Goal: Information Seeking & Learning: Learn about a topic

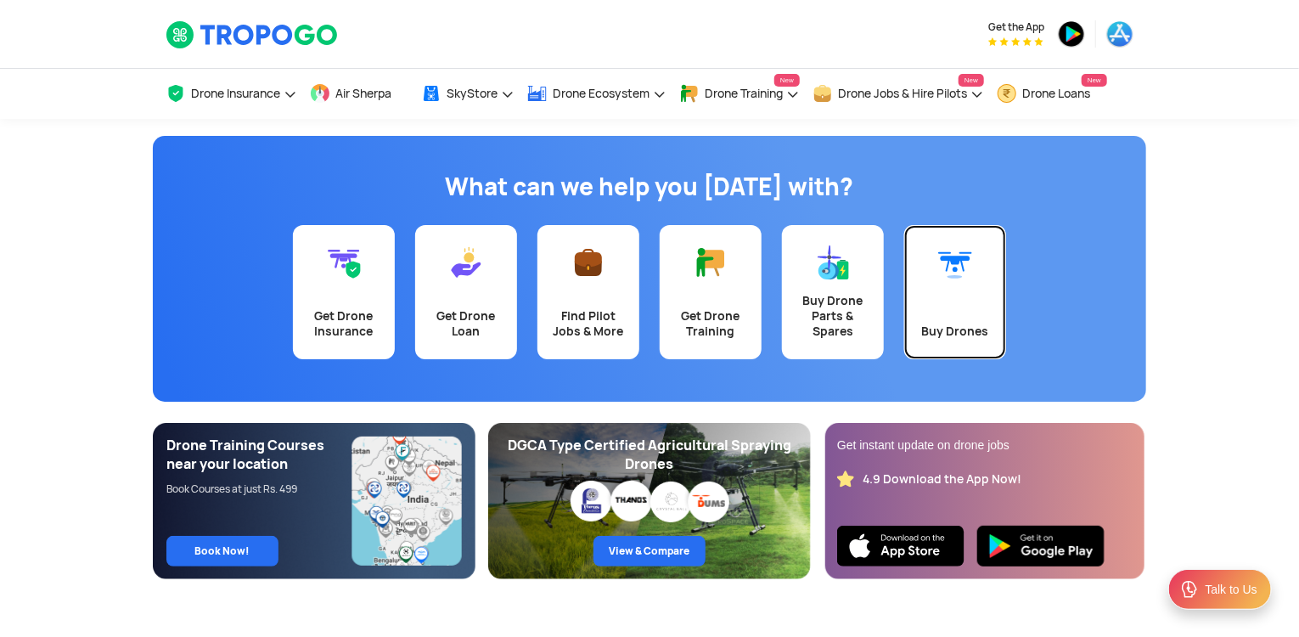
click at [955, 319] on link "Buy Drones" at bounding box center [955, 292] width 102 height 134
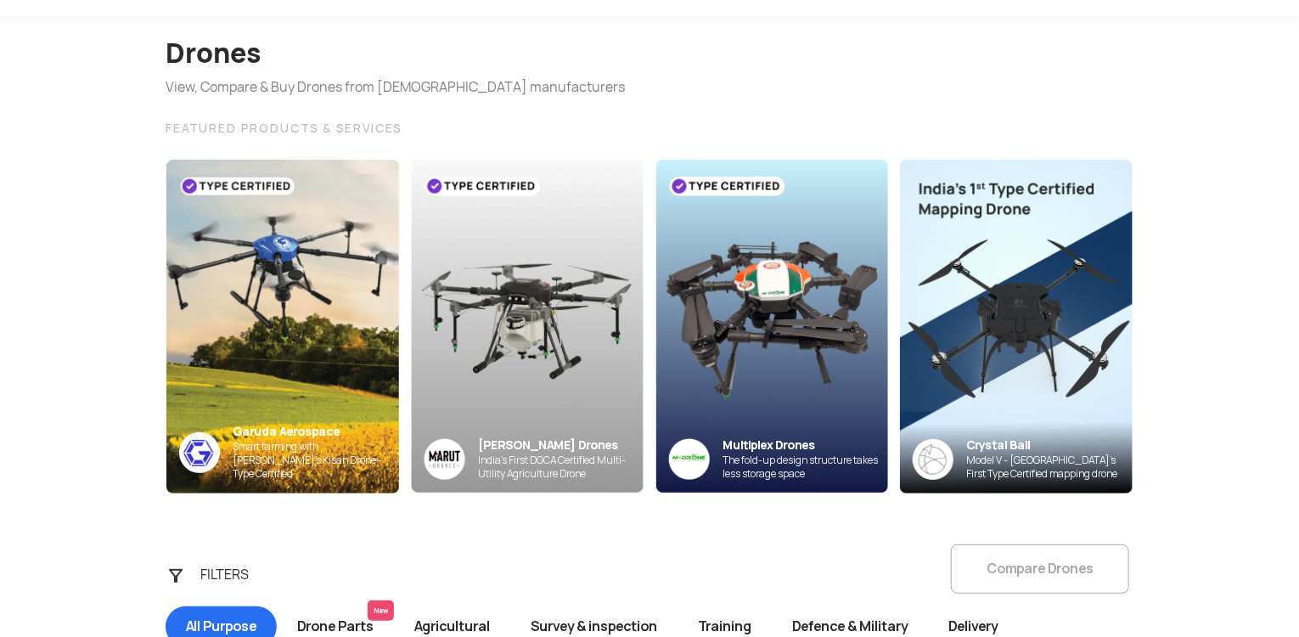
scroll to position [120, 0]
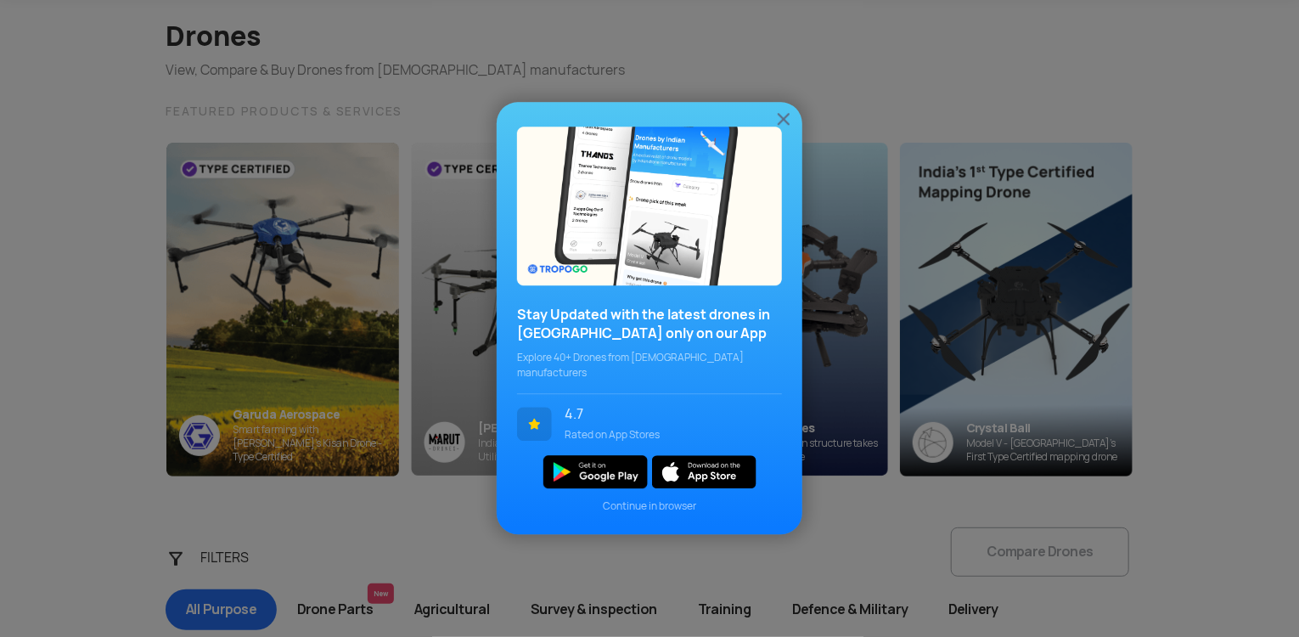
click at [794, 126] on div "Stay Updated with the latest drones in India only on our App Explore 40+ Drones…" at bounding box center [650, 318] width 306 height 432
click at [781, 129] on img at bounding box center [783, 119] width 20 height 20
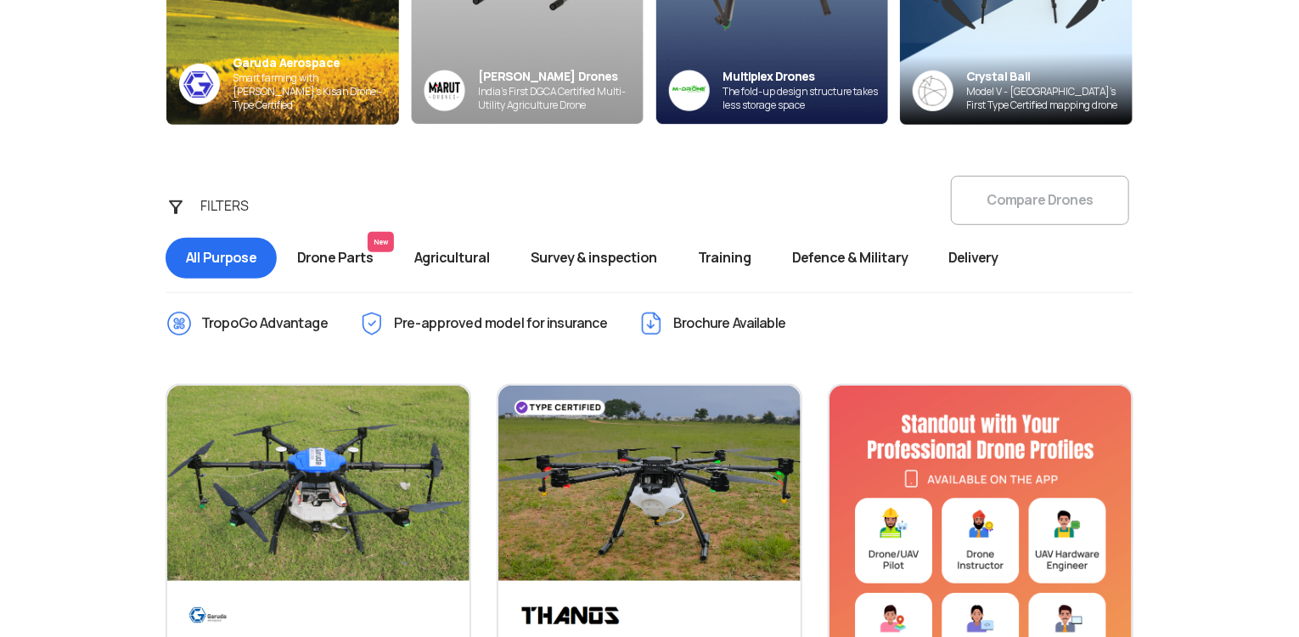
scroll to position [479, 0]
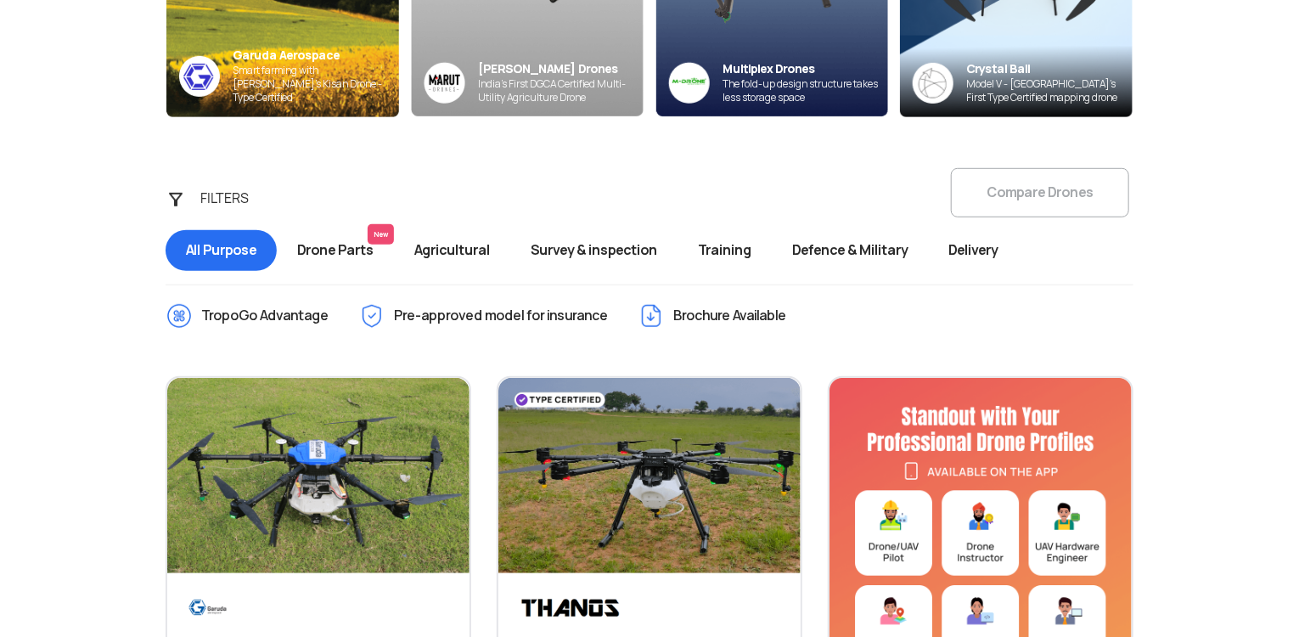
click at [616, 250] on span "Survey & inspection" at bounding box center [593, 250] width 167 height 41
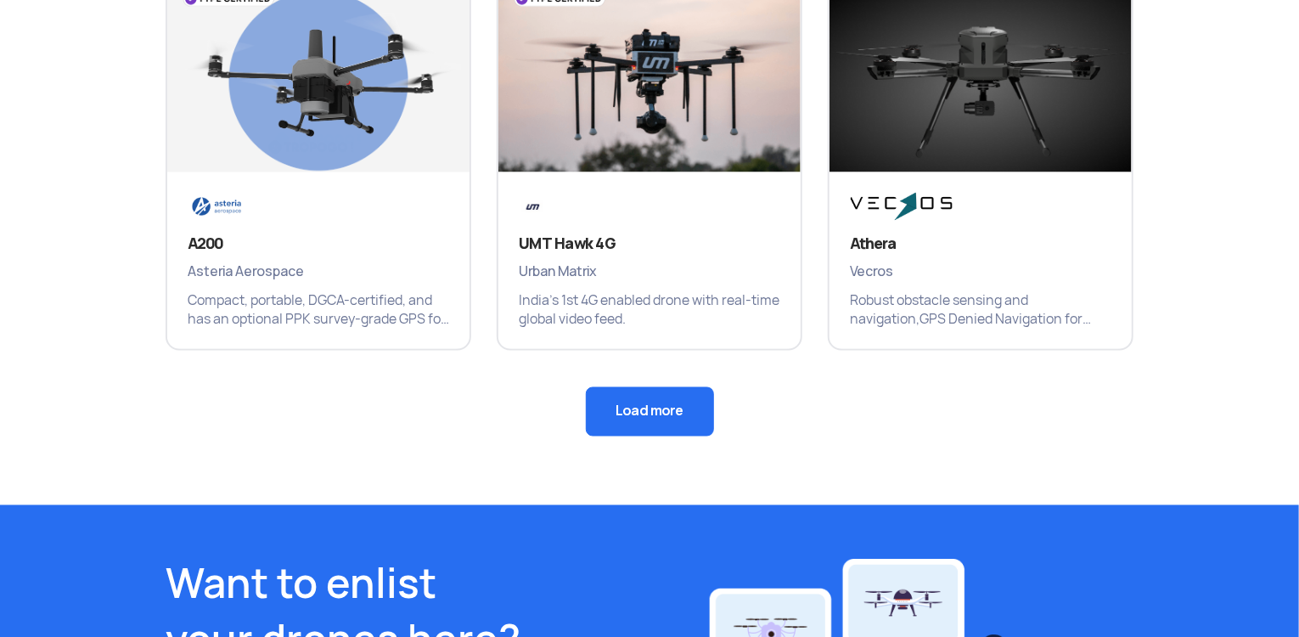
scroll to position [1327, 0]
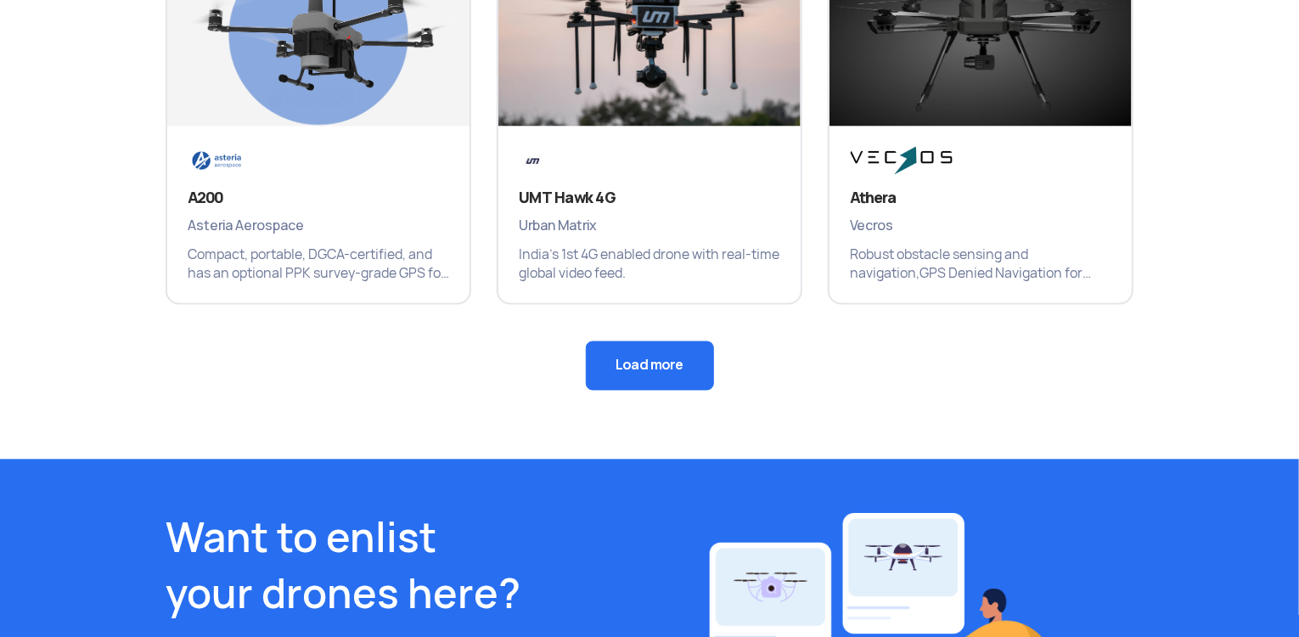
click at [647, 359] on button "Load more" at bounding box center [650, 365] width 128 height 49
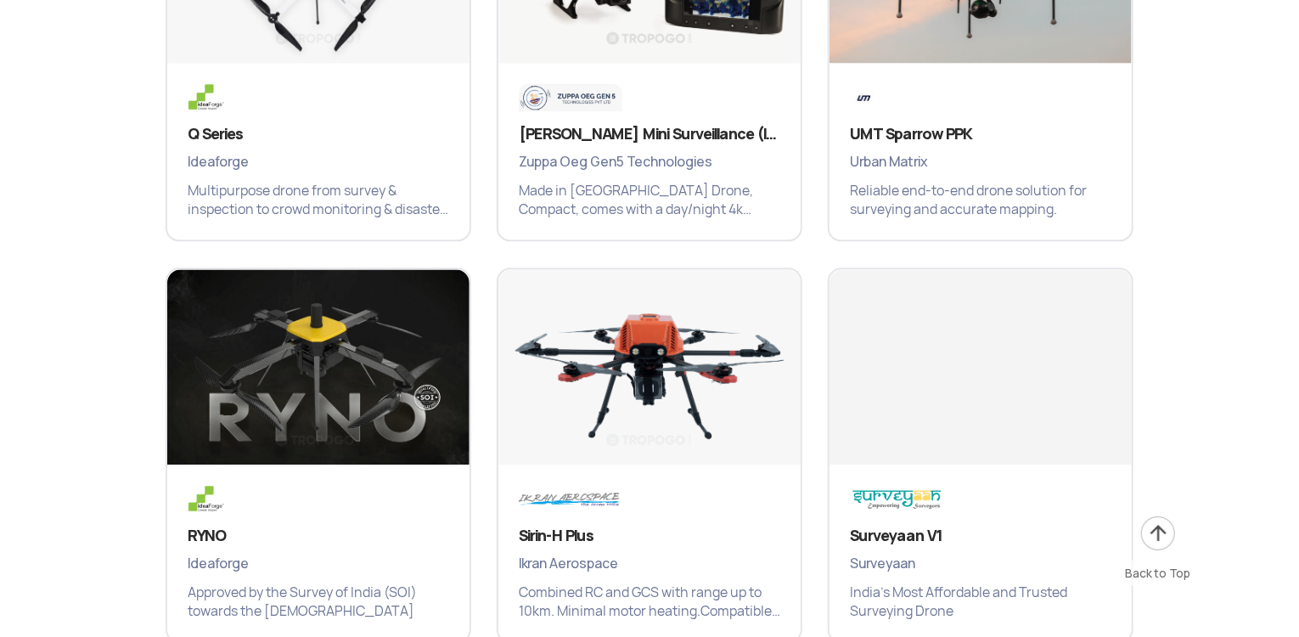
scroll to position [1897, 0]
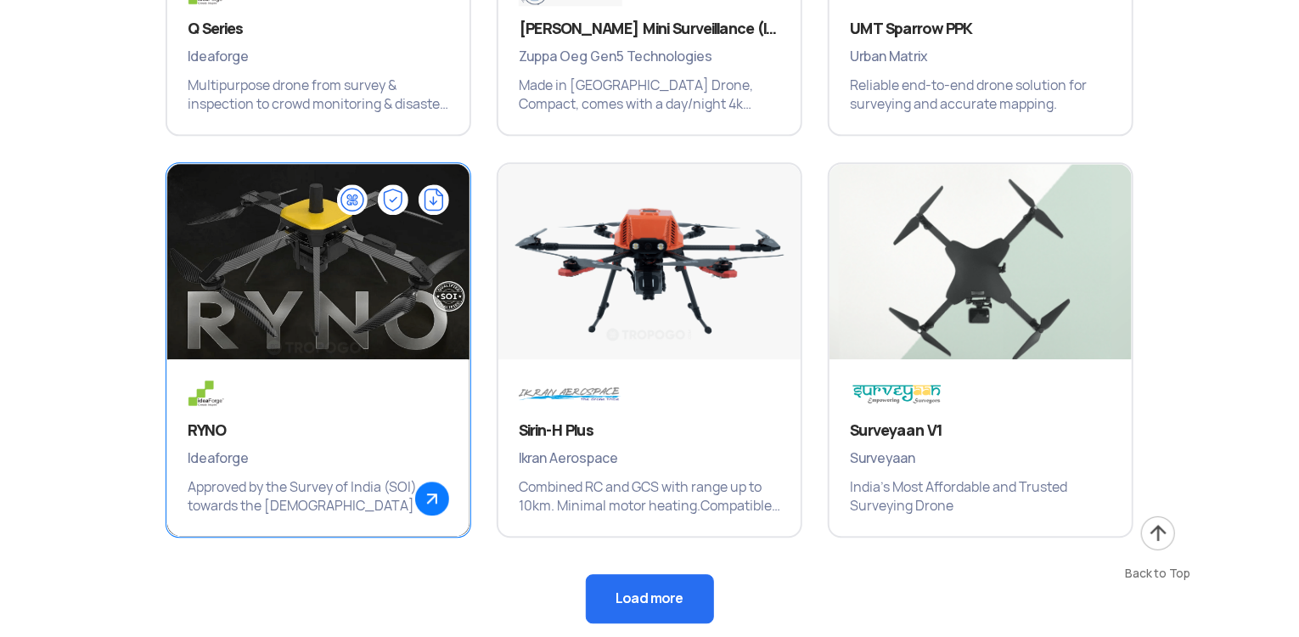
click at [200, 424] on h3 "RYNO" at bounding box center [318, 430] width 261 height 20
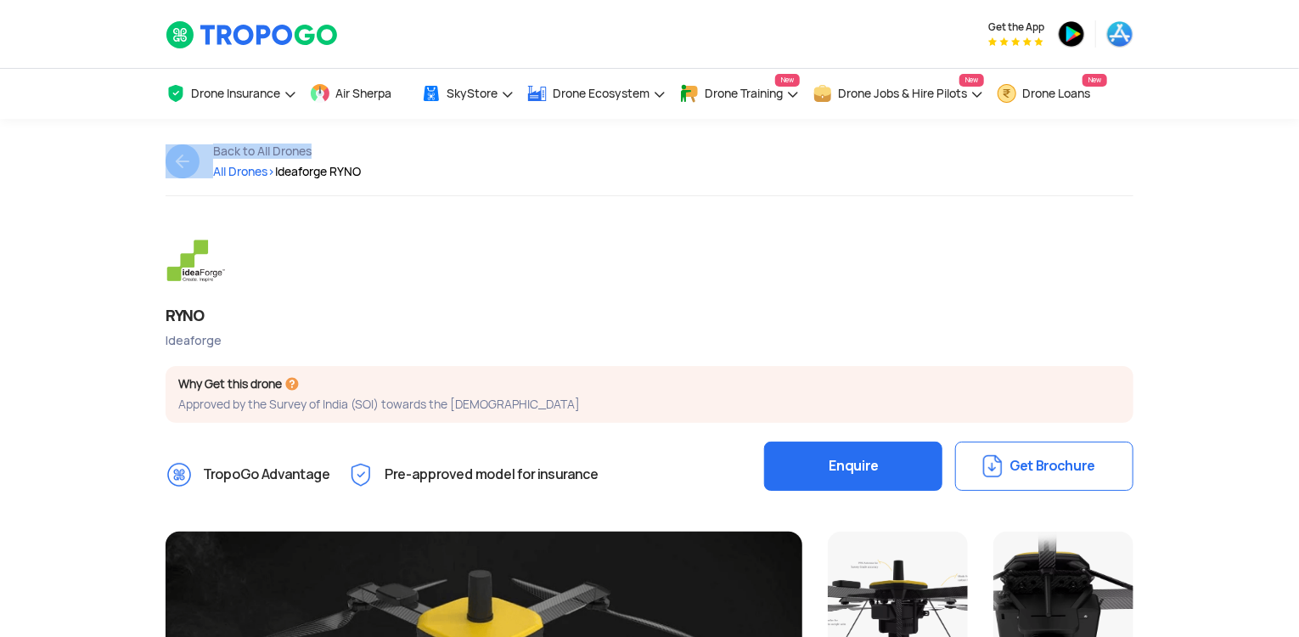
drag, startPoint x: 1298, startPoint y: 134, endPoint x: 1295, endPoint y: 188, distance: 54.4
click at [1295, 188] on app-back-page "Back to All Drones All Drones > Ideaforge RYNO >" at bounding box center [649, 179] width 1299 height 120
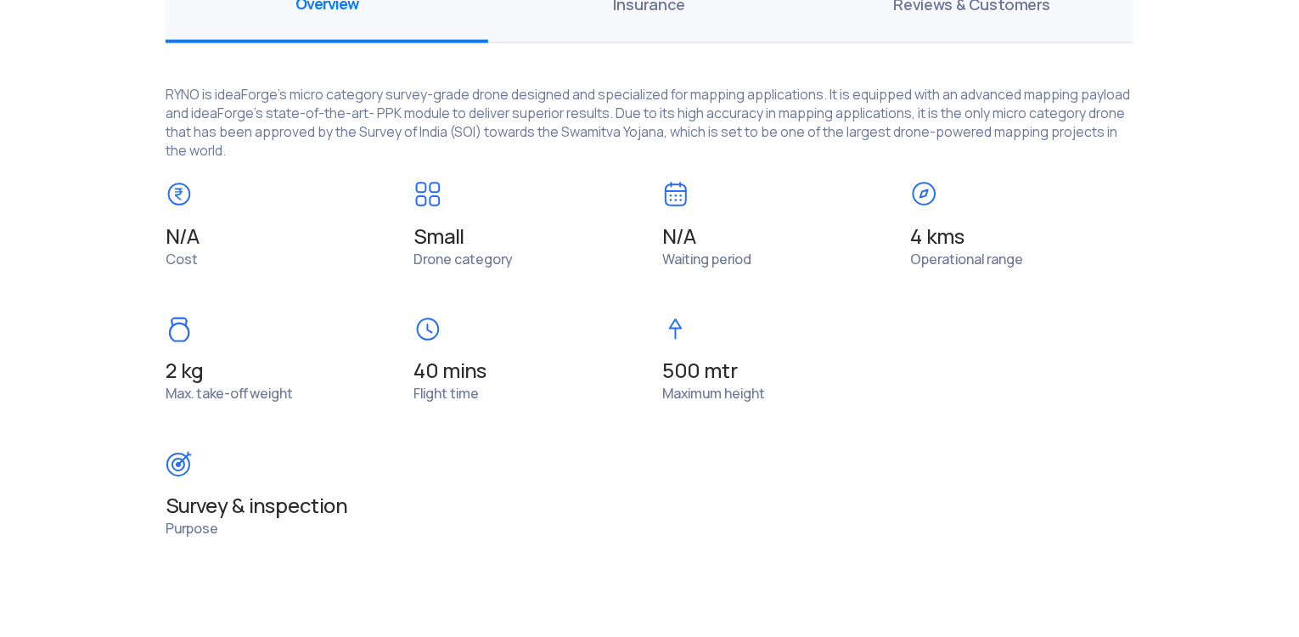
scroll to position [1292, 0]
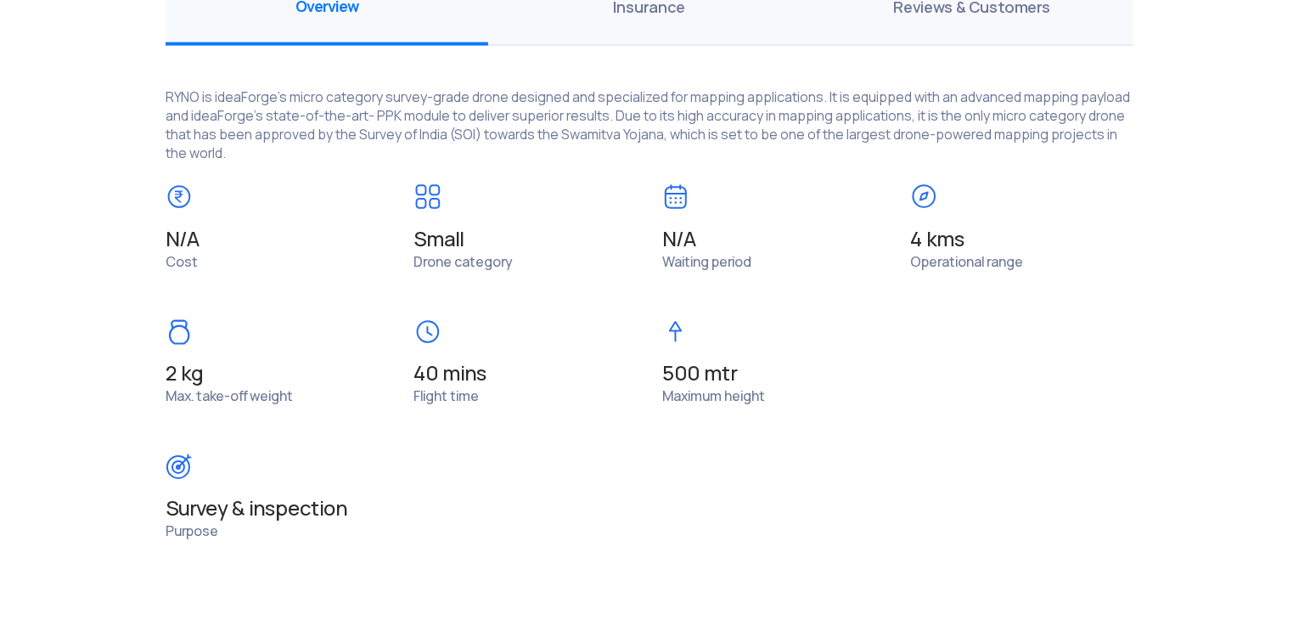
drag, startPoint x: 1298, startPoint y: 348, endPoint x: 1299, endPoint y: 380, distance: 32.3
click at [1299, 380] on html "Get the App Drone Insurance Get Drone Insurance Get Third Party, Comprehensive,…" at bounding box center [649, 69] width 1299 height 2722
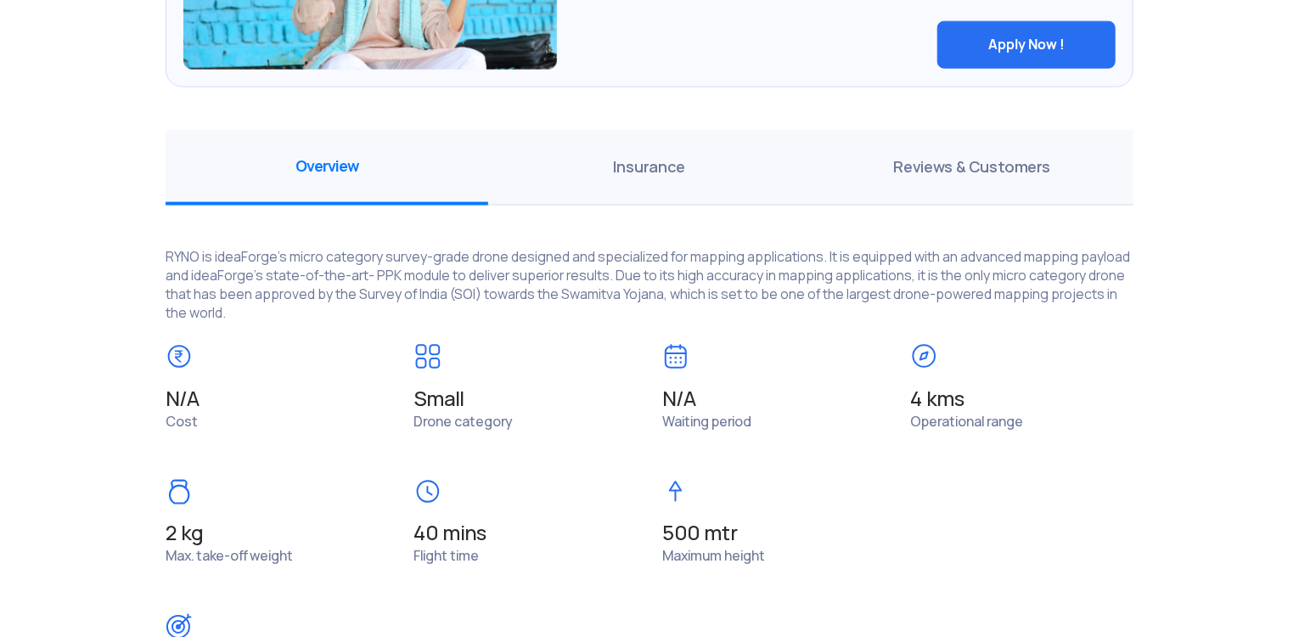
scroll to position [1129, 0]
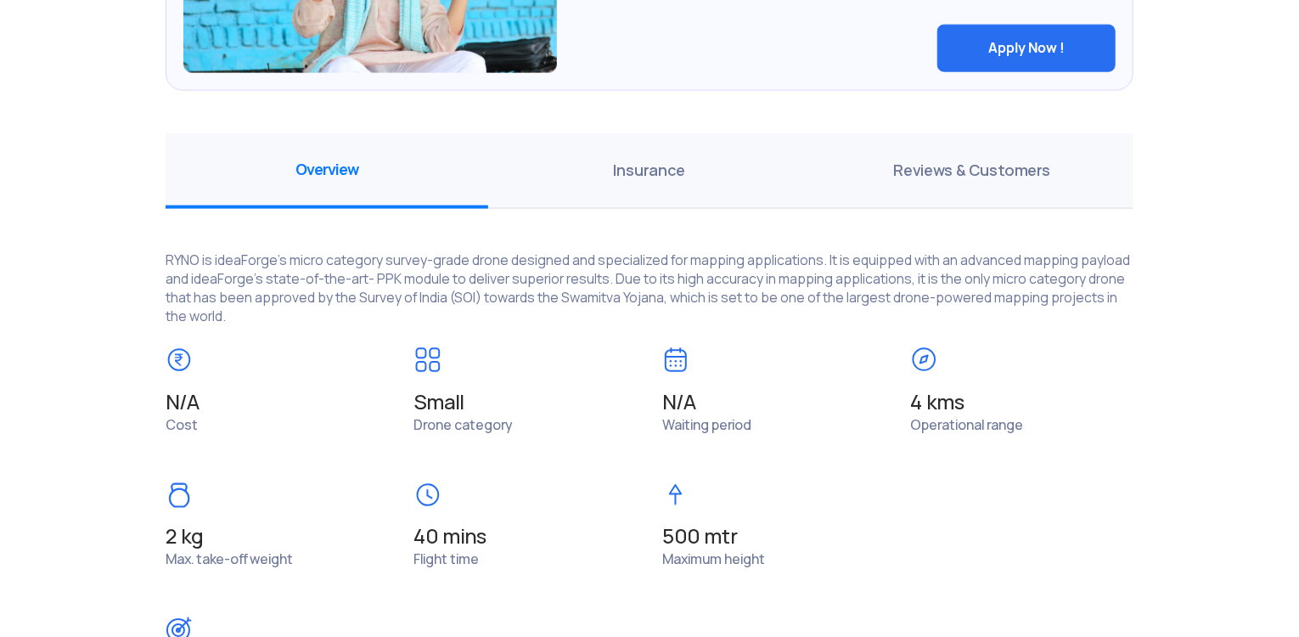
click at [1292, 342] on section "Back to All Drones All Drones > Ideaforge RYNO > RYNO Ideaforge Why Get this dr…" at bounding box center [649, 24] width 1299 height 2069
click at [640, 172] on span "Insurance" at bounding box center [649, 171] width 323 height 76
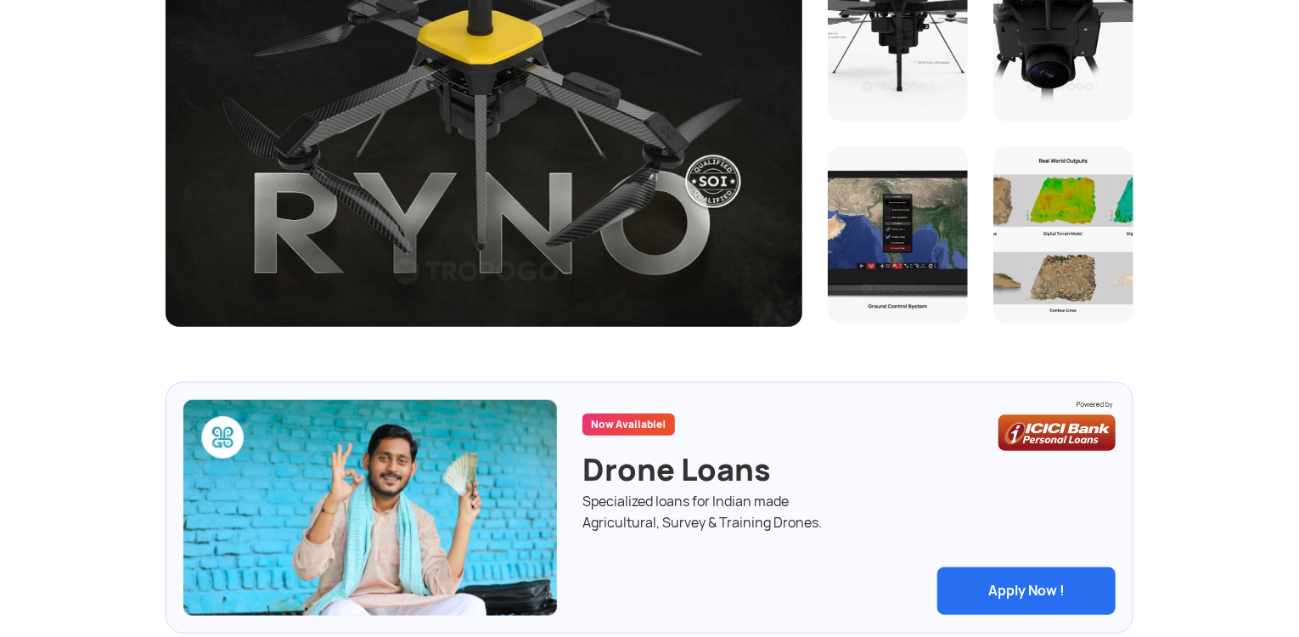
scroll to position [580, 0]
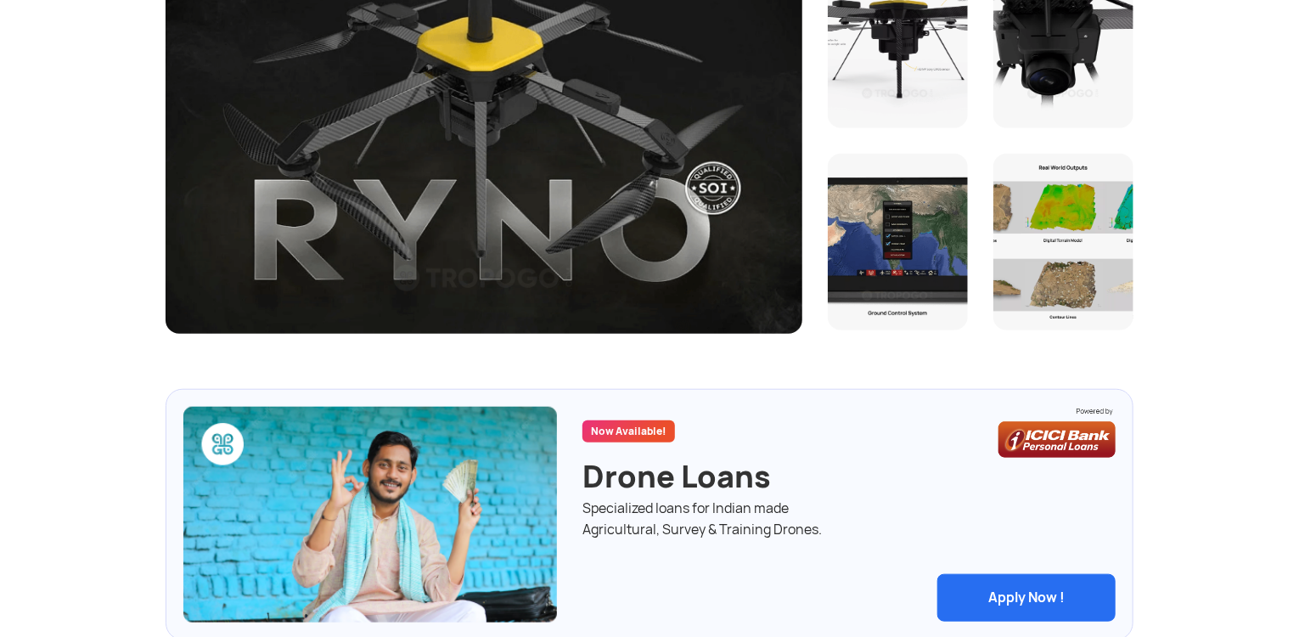
click at [1070, 308] on div at bounding box center [1063, 242] width 140 height 177
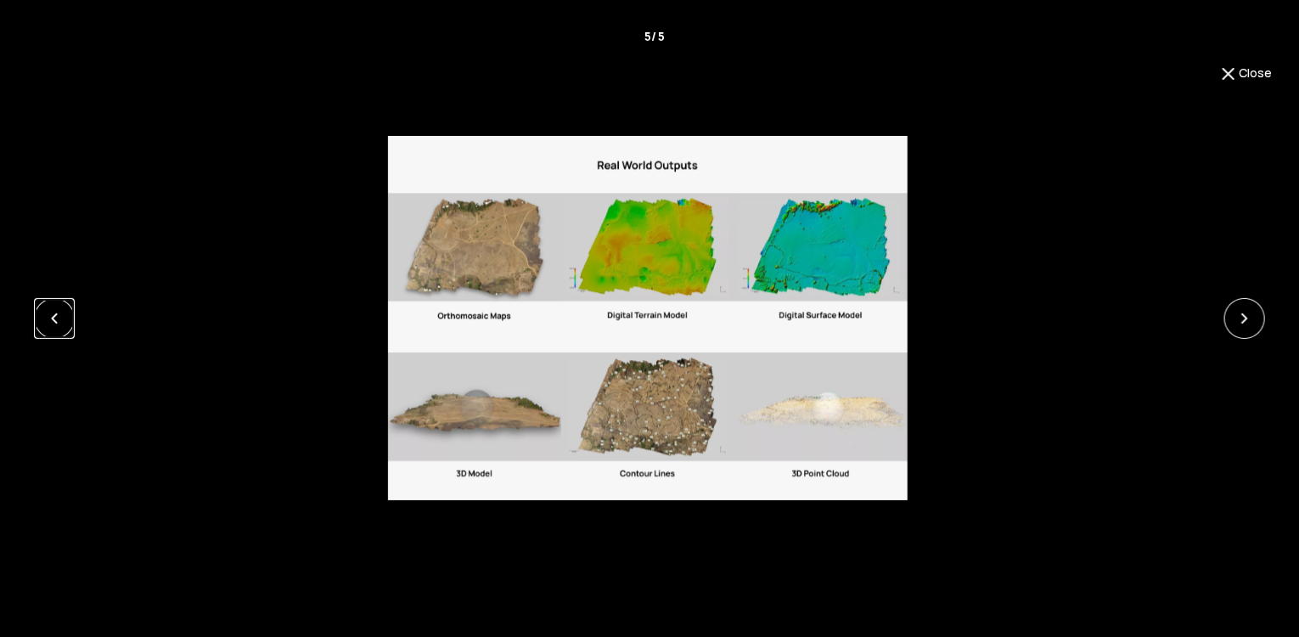
click at [66, 326] on link at bounding box center [54, 318] width 41 height 41
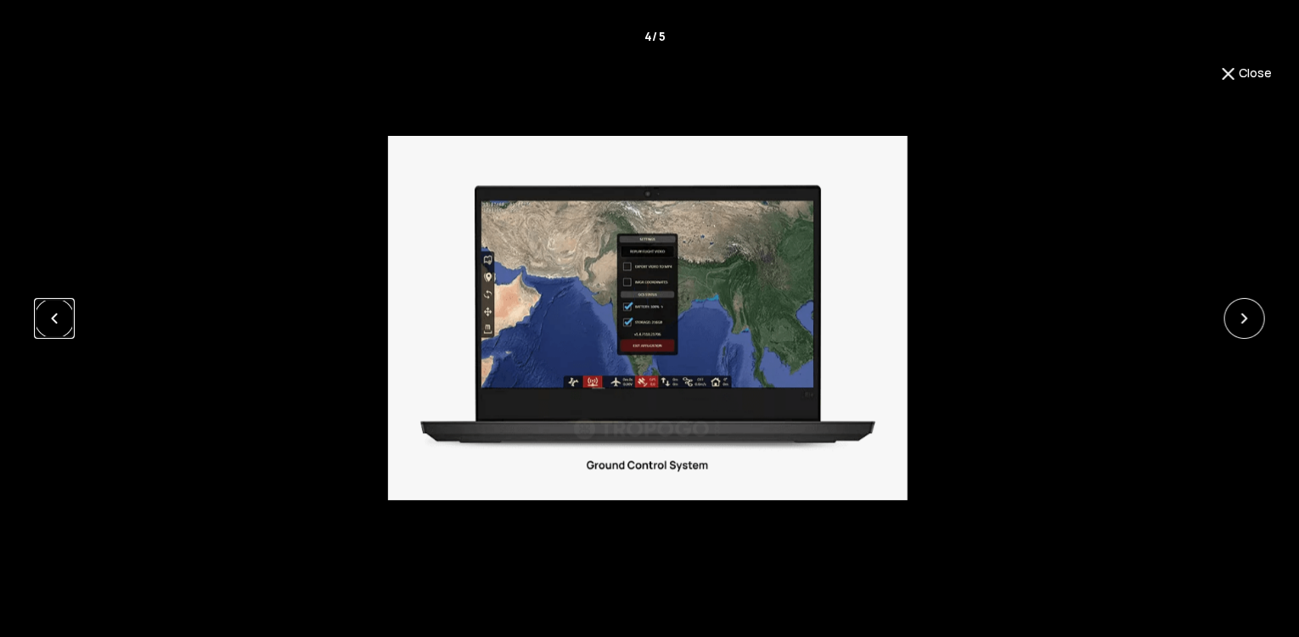
click at [66, 326] on link at bounding box center [54, 318] width 41 height 41
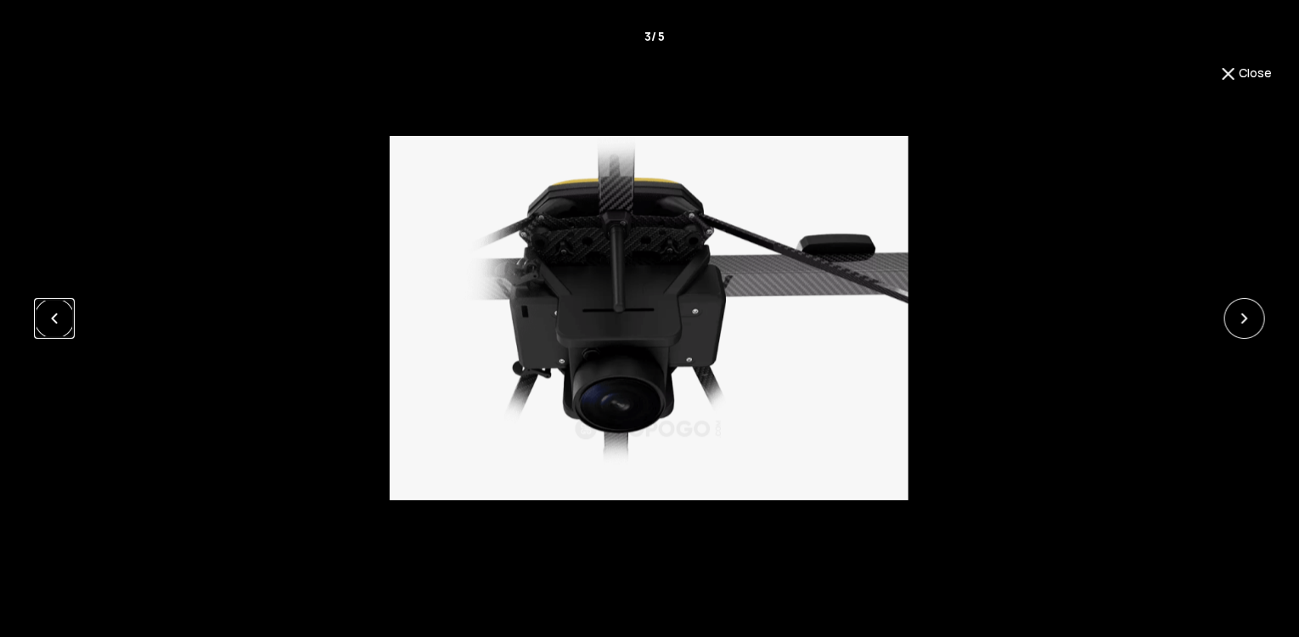
click at [66, 326] on link at bounding box center [54, 318] width 41 height 41
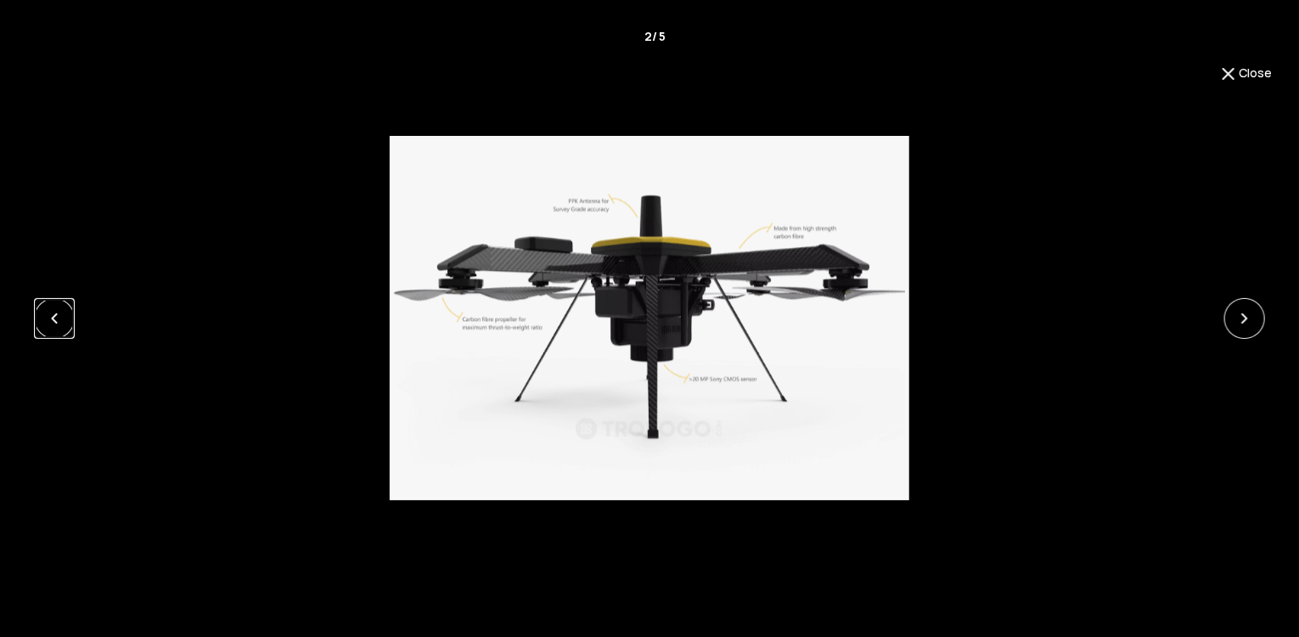
click at [66, 326] on link at bounding box center [54, 318] width 41 height 41
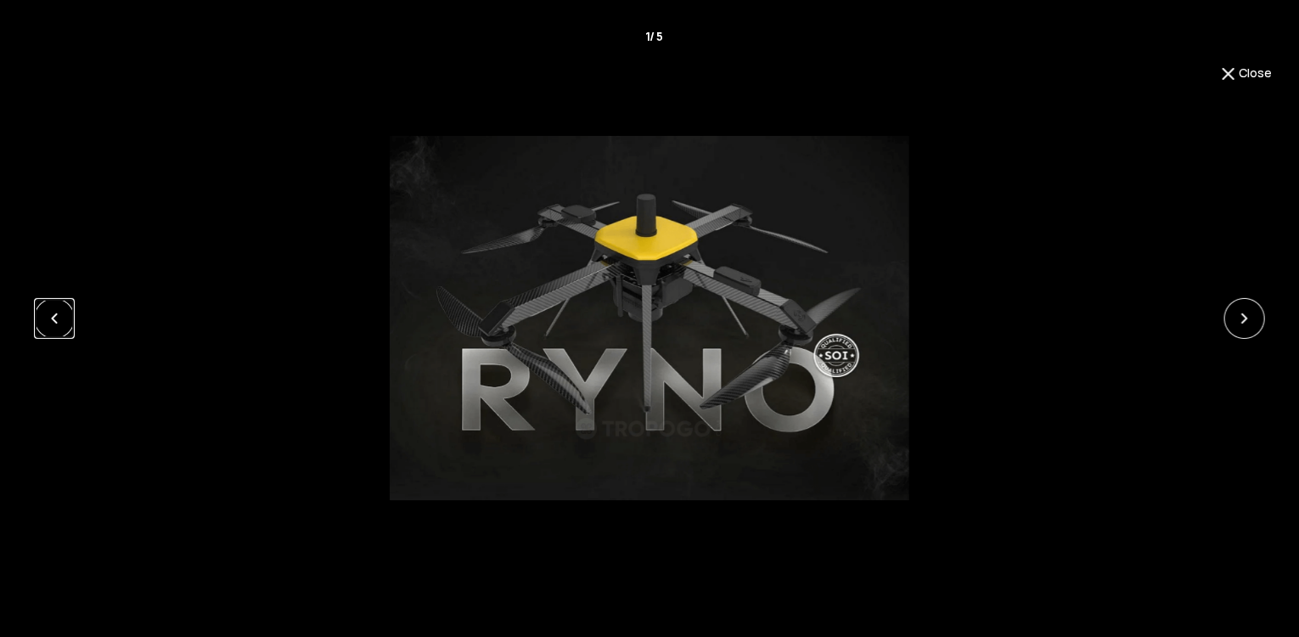
click at [66, 326] on link at bounding box center [54, 318] width 41 height 41
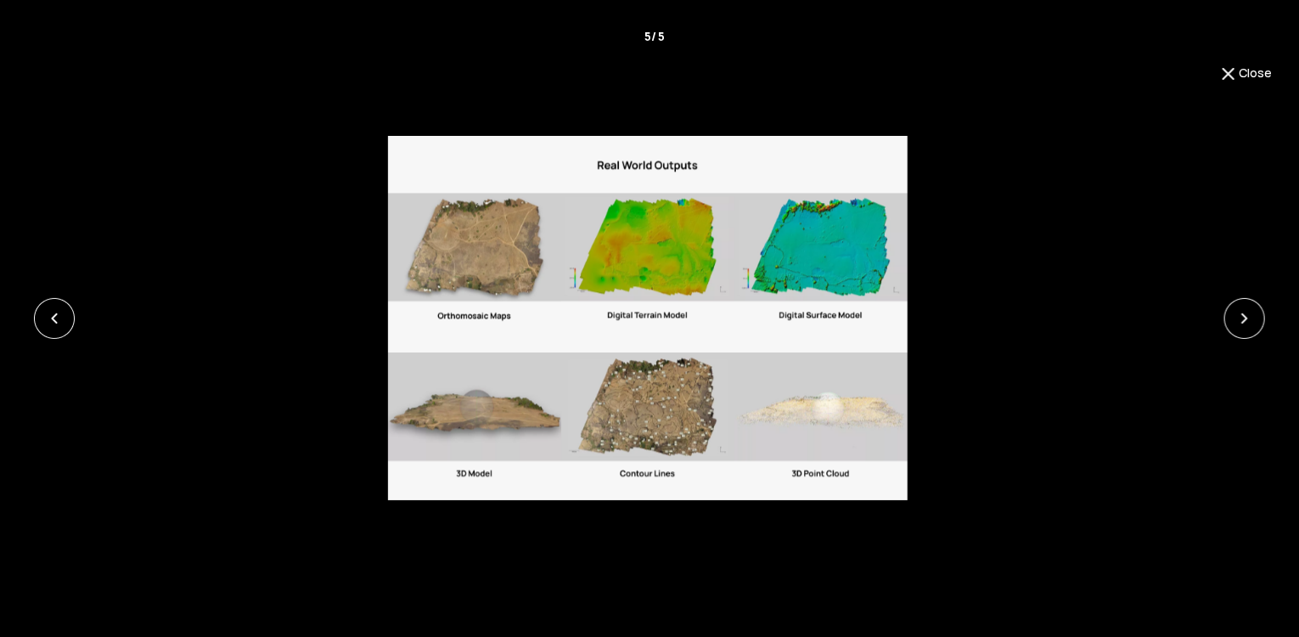
click at [1250, 79] on button "Close" at bounding box center [1244, 74] width 53 height 20
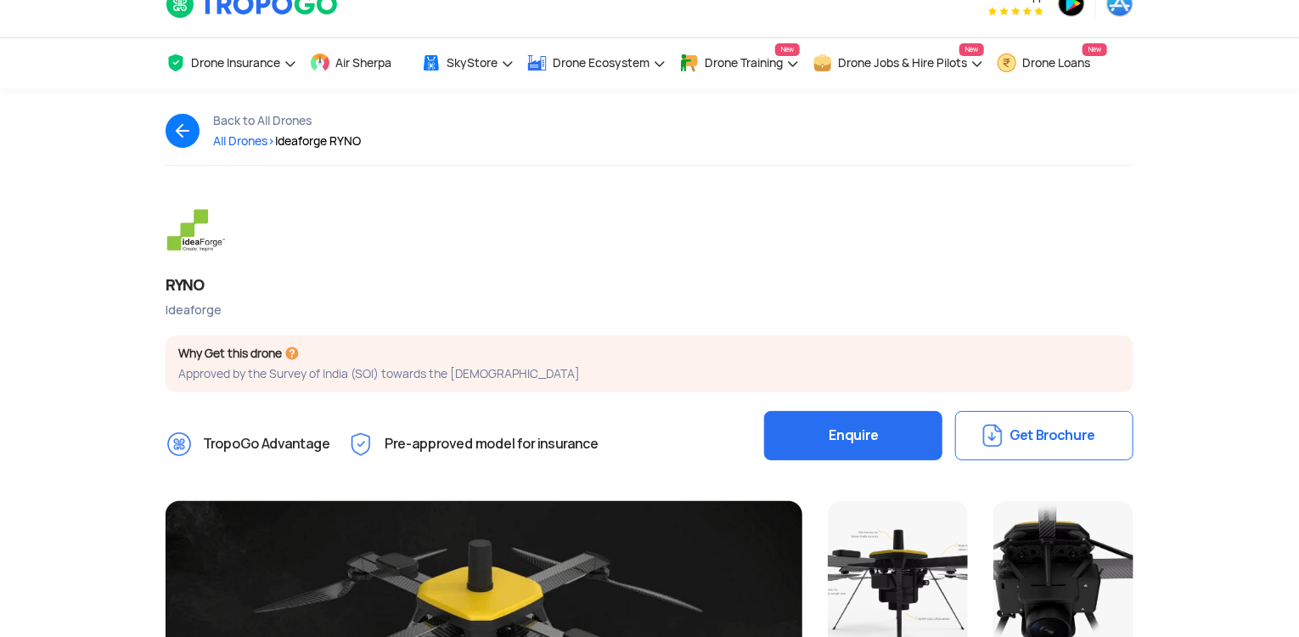
scroll to position [20, 0]
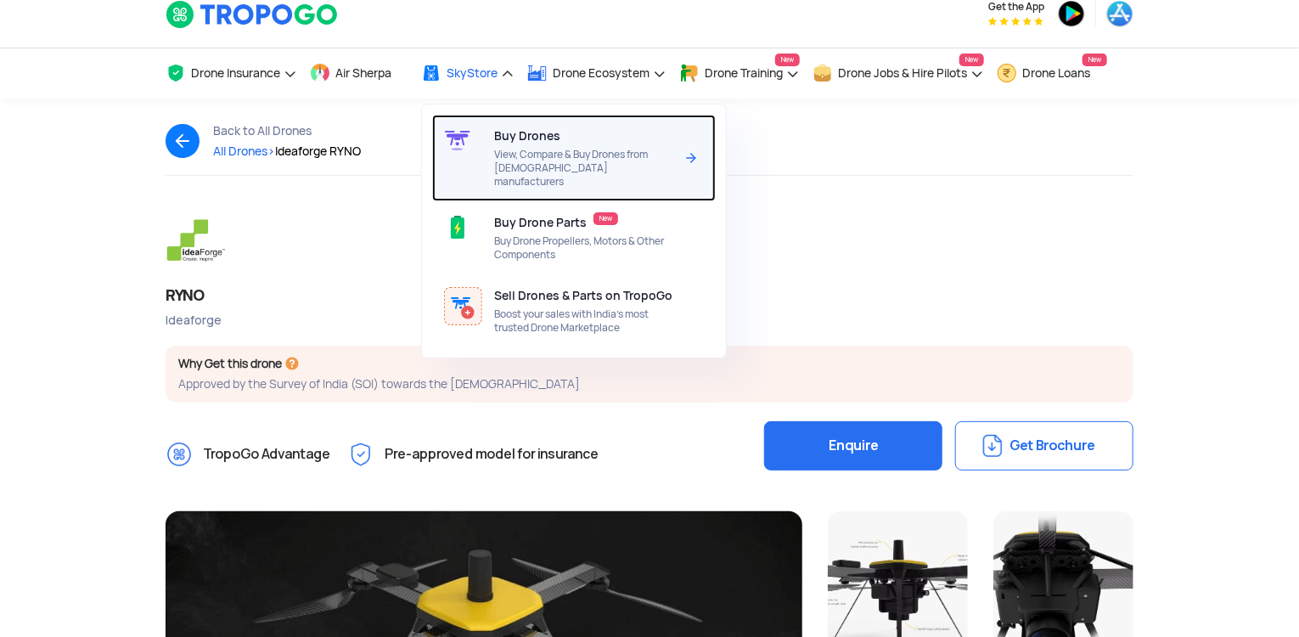
click at [532, 169] on span "View, Compare & Buy Drones from [DEMOGRAPHIC_DATA] manufacturers" at bounding box center [583, 168] width 179 height 41
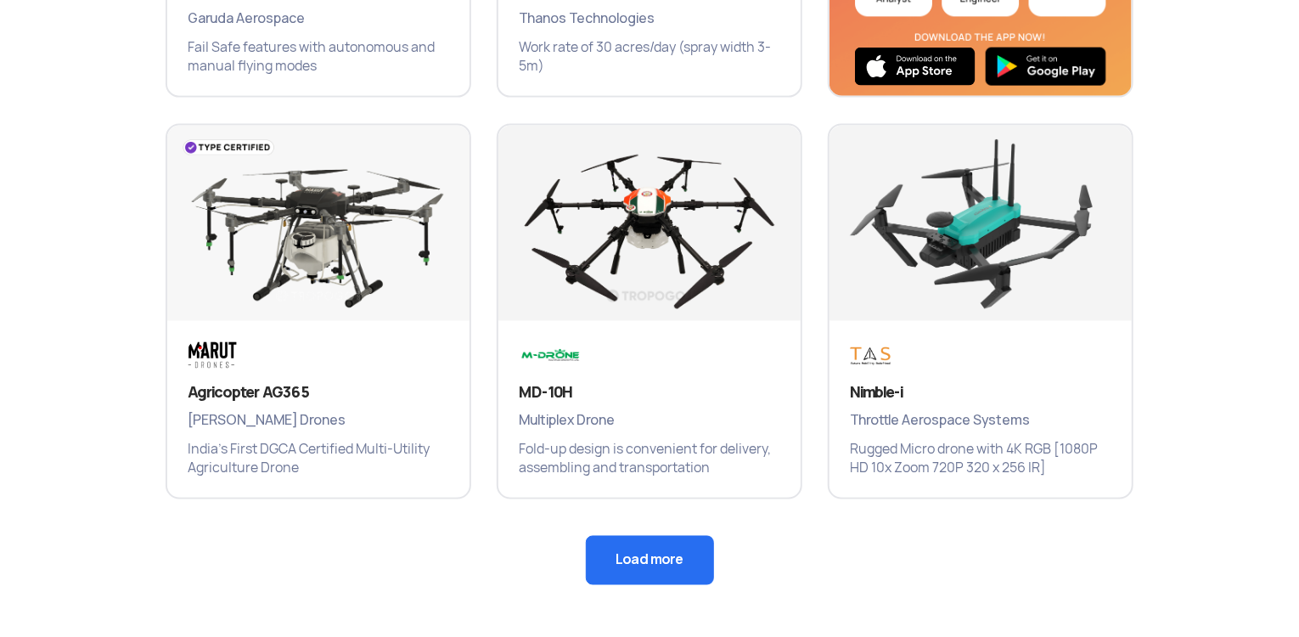
scroll to position [1136, 0]
